Goal: Task Accomplishment & Management: Complete application form

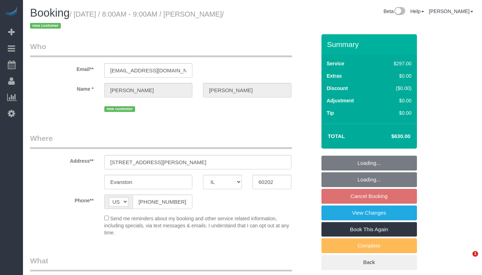
select select "IL"
select select "string:fspay-061c2df8-f207-4976-b10f-d71125e8625b"
select select "object:591"
select select "514"
select select "number:1"
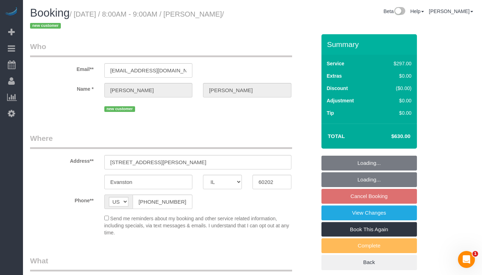
select select "number:58"
select select "number:139"
select select "number:108"
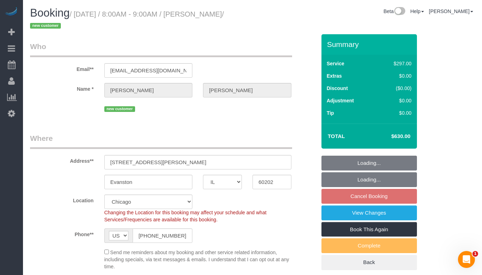
select select "2"
select select "5"
select select "object:1259"
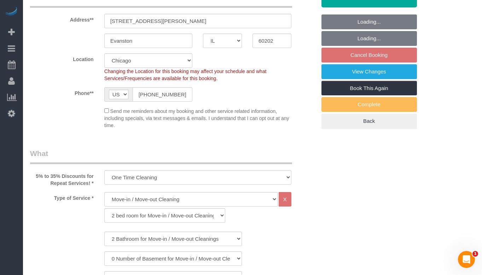
select select "spot1"
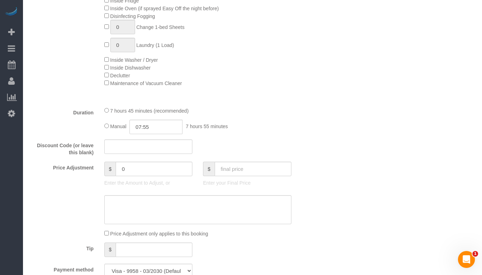
scroll to position [636, 0]
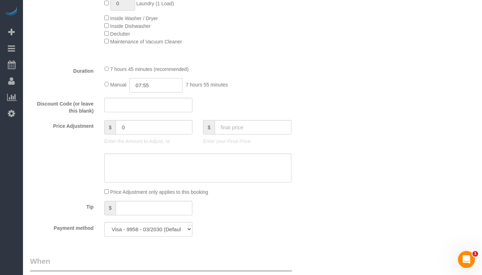
click at [159, 82] on input "07:55" at bounding box center [155, 85] width 53 height 14
click at [145, 85] on input "07:55" at bounding box center [155, 85] width 53 height 14
type input "04:55"
select select "spot6"
click at [153, 84] on input "04:55" at bounding box center [155, 85] width 53 height 14
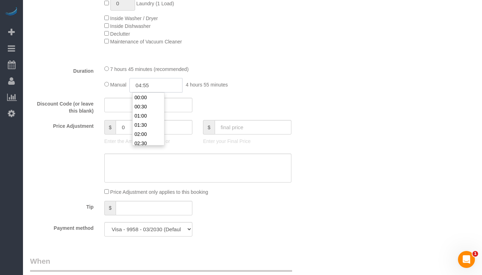
select select "spot11"
type input "04:5"
select select "spot16"
type input "04:"
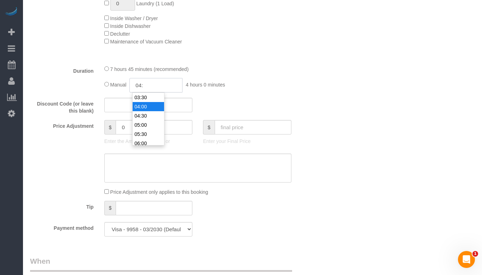
select select "spot21"
type input "04:00"
click at [286, 99] on div "Discount Code (or leave this blank)" at bounding box center [173, 106] width 297 height 17
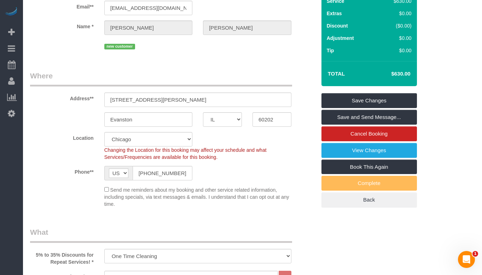
scroll to position [6, 0]
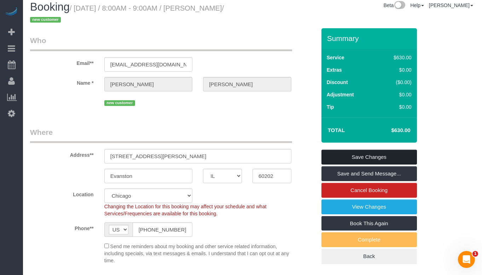
click at [406, 153] on link "Save Changes" at bounding box center [368, 157] width 95 height 15
